Goal: Task Accomplishment & Management: Use online tool/utility

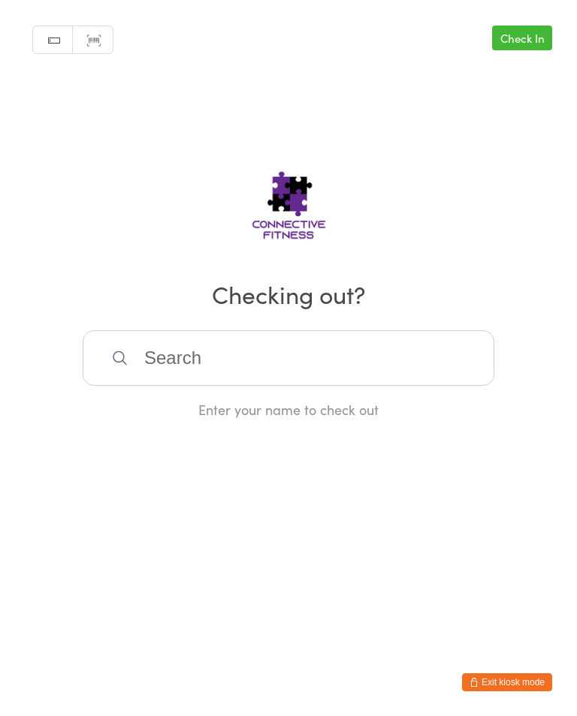
click at [532, 28] on link "Check In" at bounding box center [522, 38] width 60 height 25
click at [225, 358] on input "search" at bounding box center [289, 358] width 412 height 56
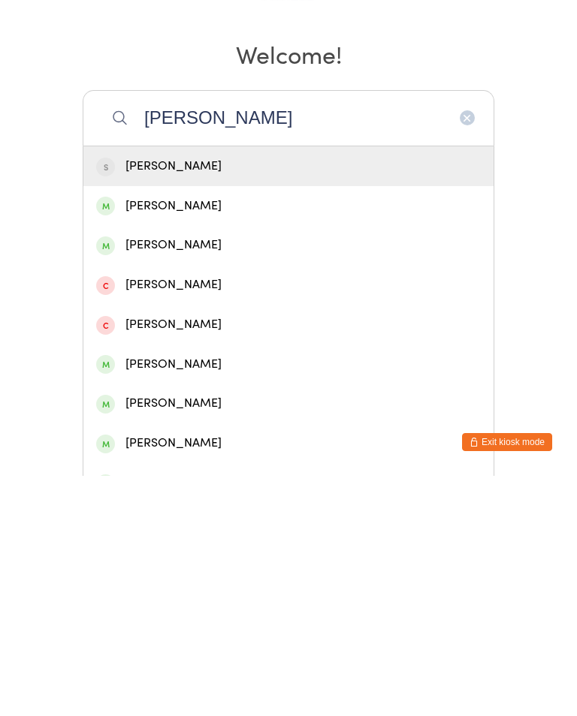
type input "[PERSON_NAME]"
click at [180, 515] on div "[PERSON_NAME]" at bounding box center [288, 525] width 384 height 20
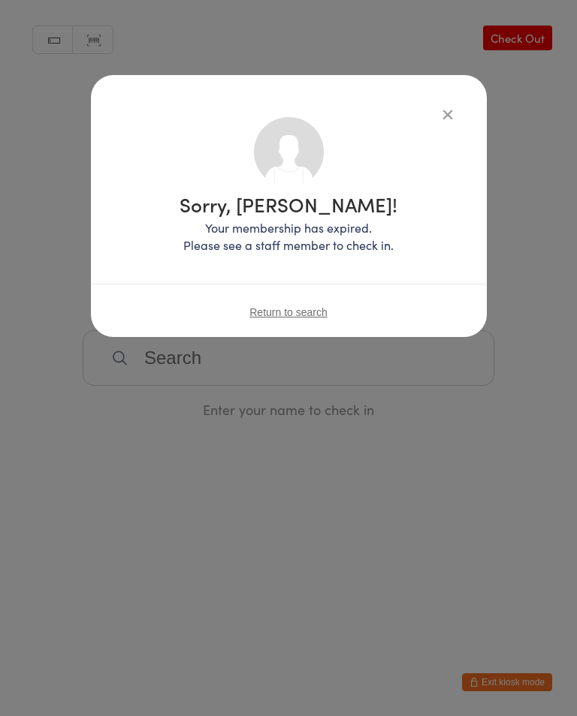
click at [457, 107] on div "Sorry, [PERSON_NAME]! Your membership has expired. Please see a staff member to…" at bounding box center [289, 206] width 396 height 262
click at [439, 115] on icon "button" at bounding box center [447, 114] width 17 height 17
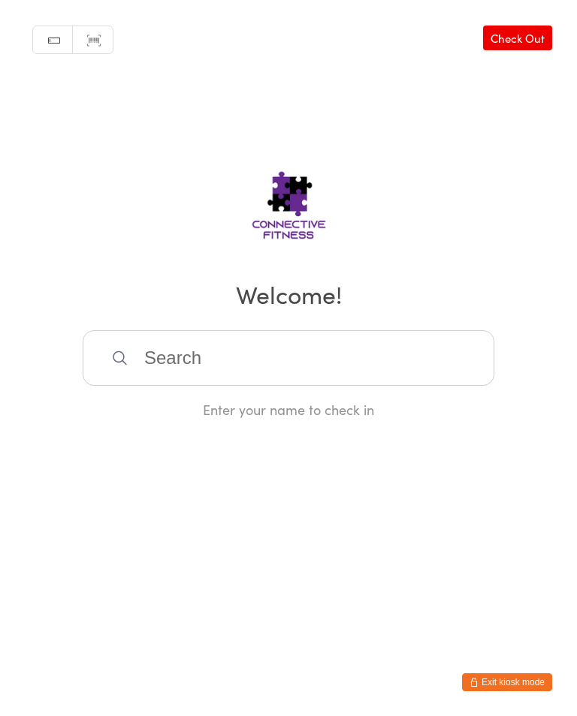
click at [457, 108] on div "Manual search Scanner input Check Out Welcome! Enter your name to check in" at bounding box center [288, 209] width 577 height 419
click at [272, 360] on input "search" at bounding box center [289, 358] width 412 height 56
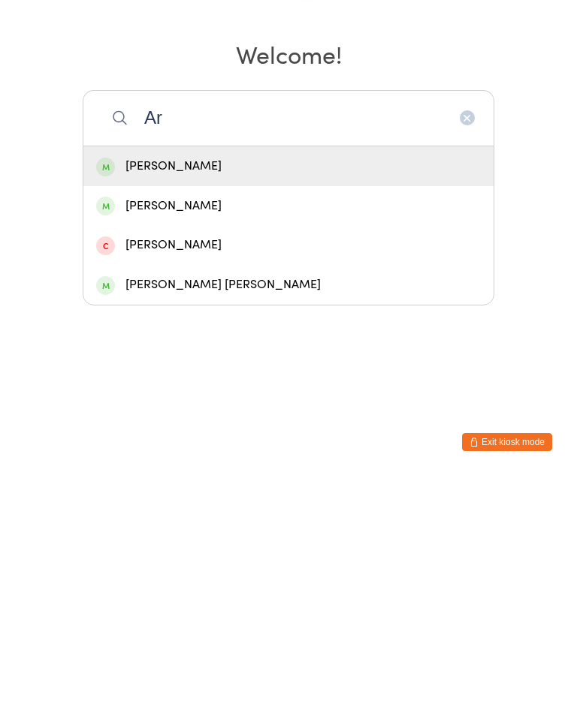
type input "A"
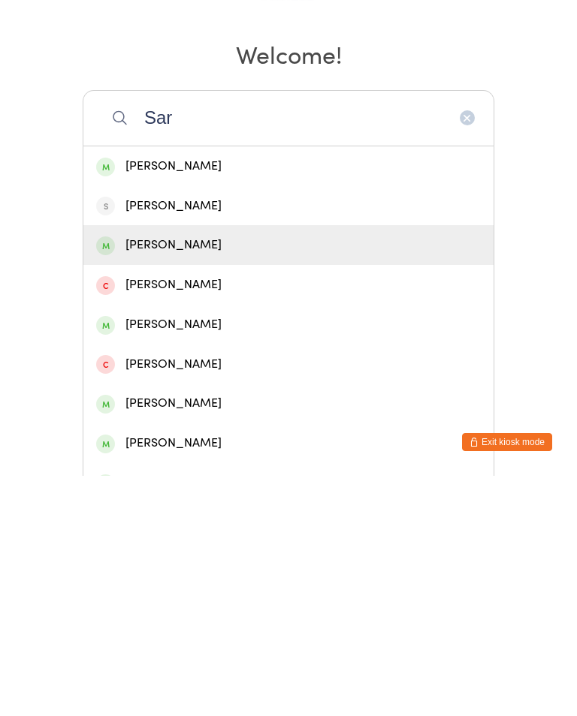
type input "Sar"
click at [181, 475] on div "[PERSON_NAME]" at bounding box center [288, 485] width 384 height 20
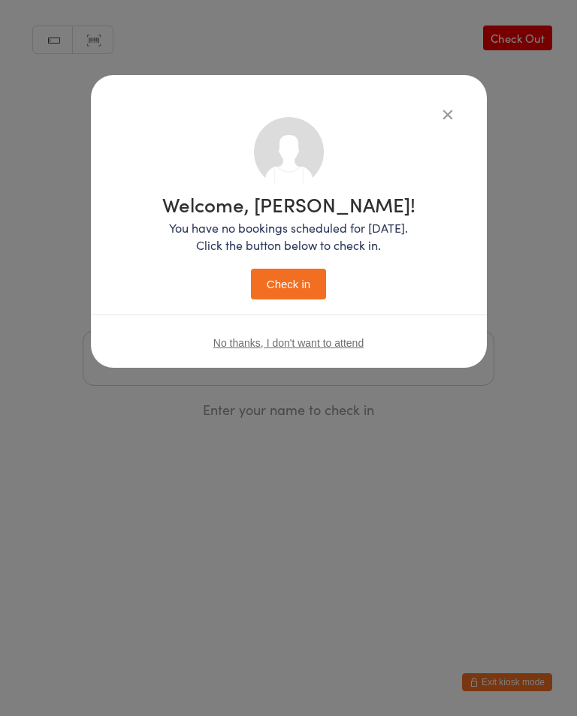
click at [303, 288] on button "Check in" at bounding box center [288, 284] width 75 height 31
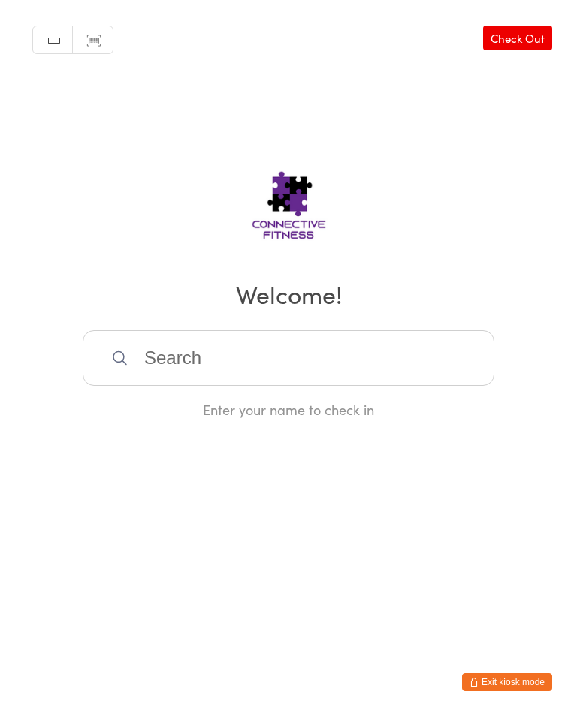
click at [375, 384] on input "search" at bounding box center [289, 358] width 412 height 56
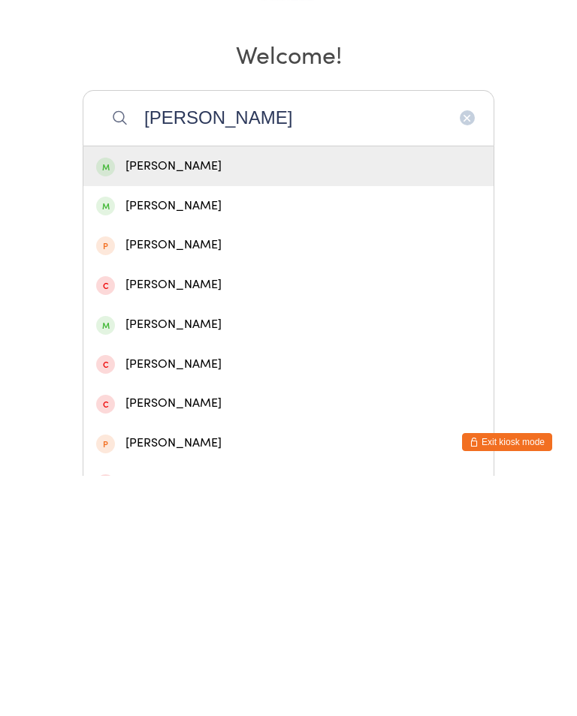
type input "[PERSON_NAME]"
click at [207, 436] on div "[PERSON_NAME]" at bounding box center [288, 446] width 384 height 20
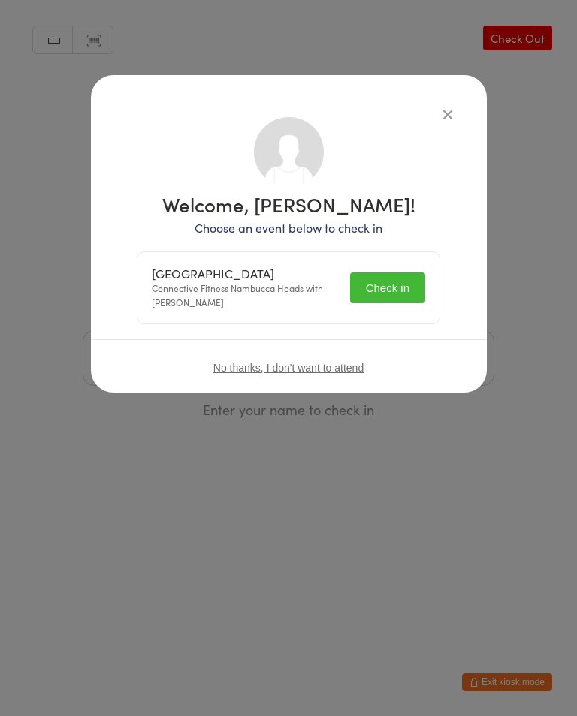
click at [403, 273] on button "Check in" at bounding box center [387, 288] width 75 height 31
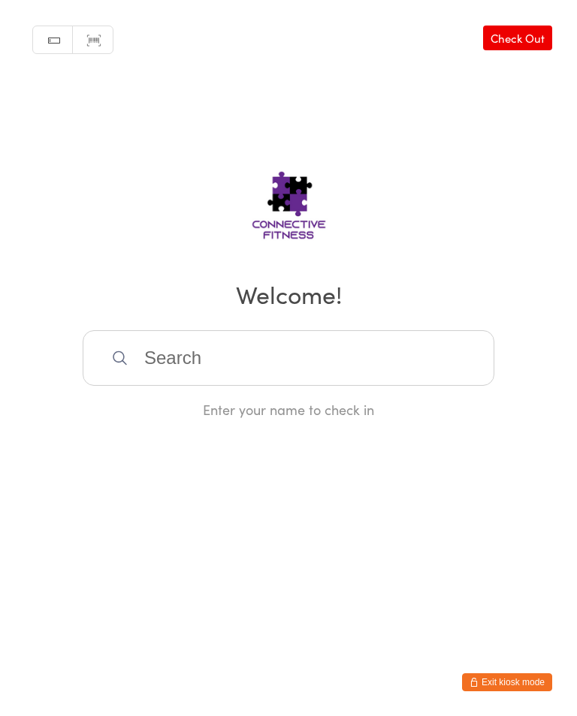
click at [539, 27] on link "Check Out" at bounding box center [517, 38] width 69 height 25
click at [191, 367] on input "search" at bounding box center [289, 358] width 412 height 56
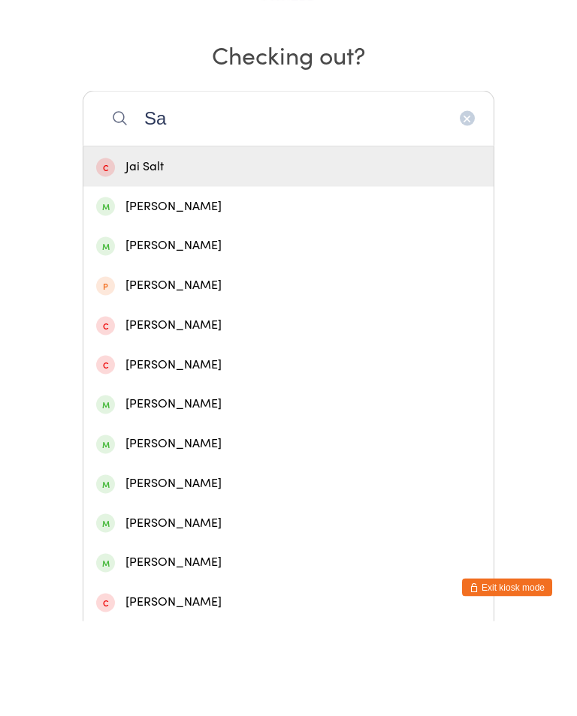
scroll to position [149, 0]
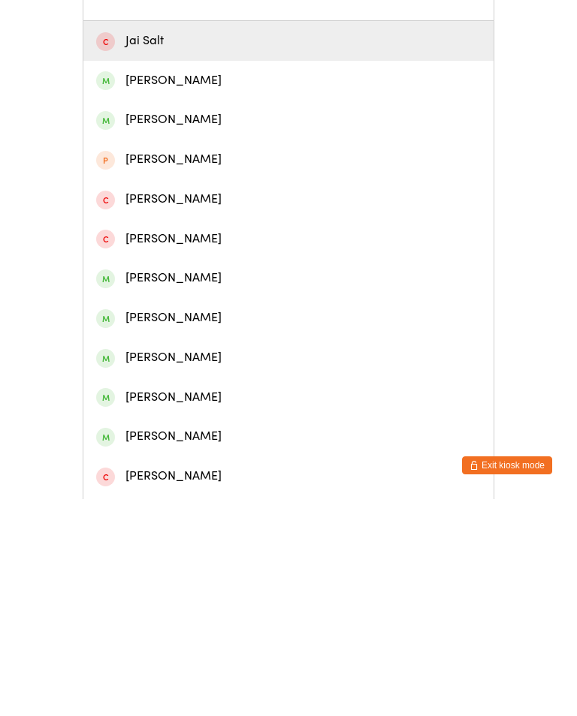
type input "Sa"
click at [167, 605] on div "[PERSON_NAME]" at bounding box center [288, 615] width 384 height 20
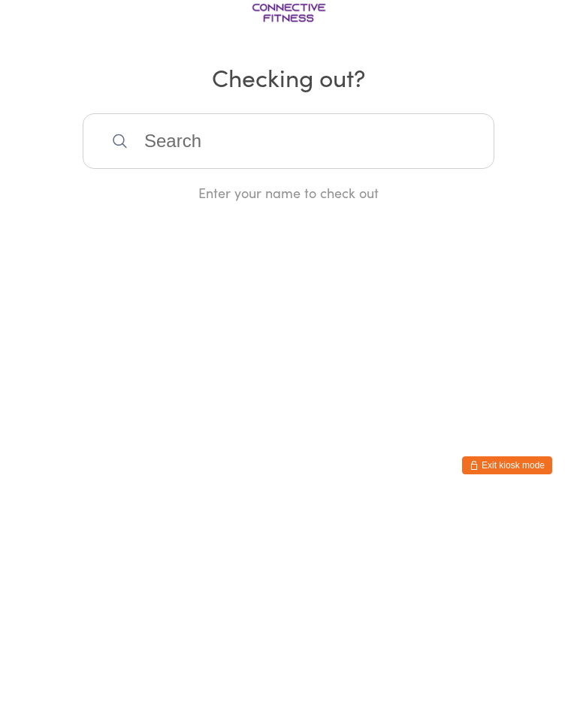
scroll to position [0, 0]
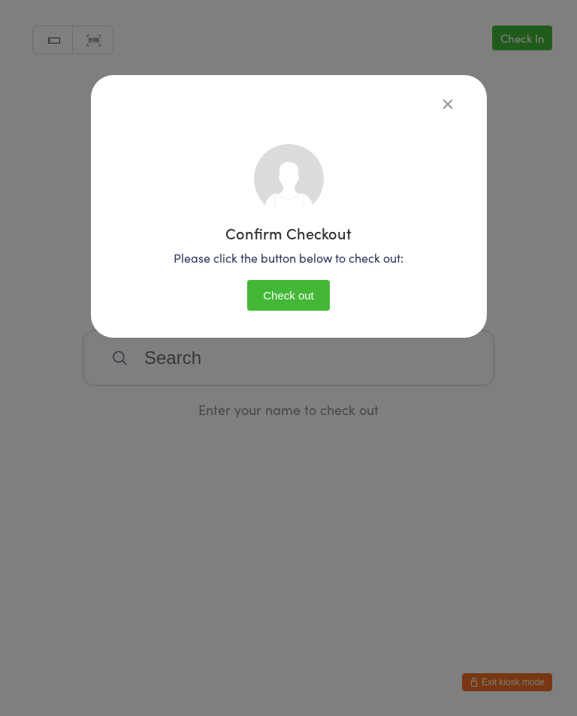
click at [298, 282] on button "Check out" at bounding box center [288, 295] width 83 height 31
